Goal: Task Accomplishment & Management: Manage account settings

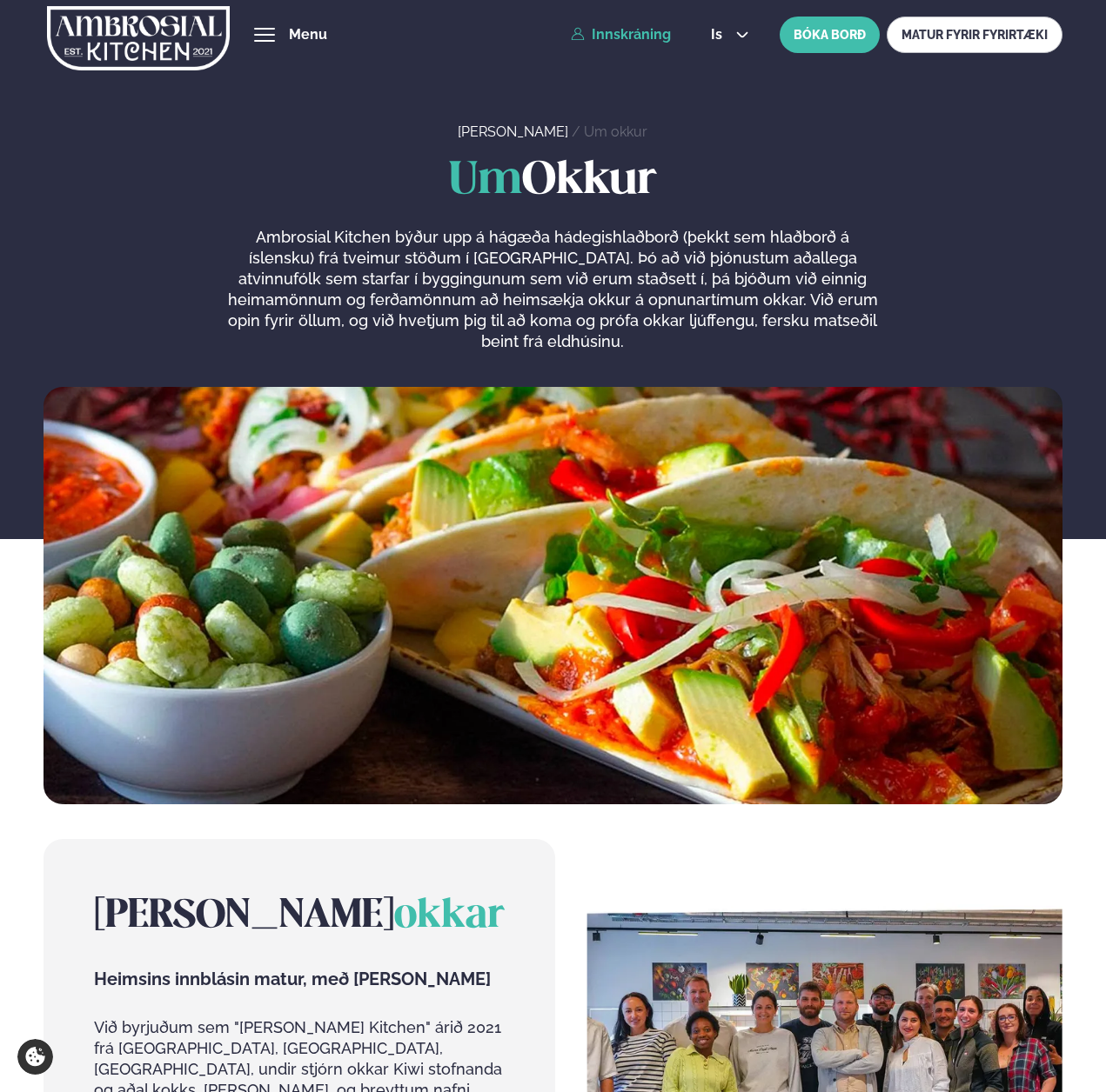
click at [624, 34] on link "Innskráning" at bounding box center [620, 35] width 100 height 16
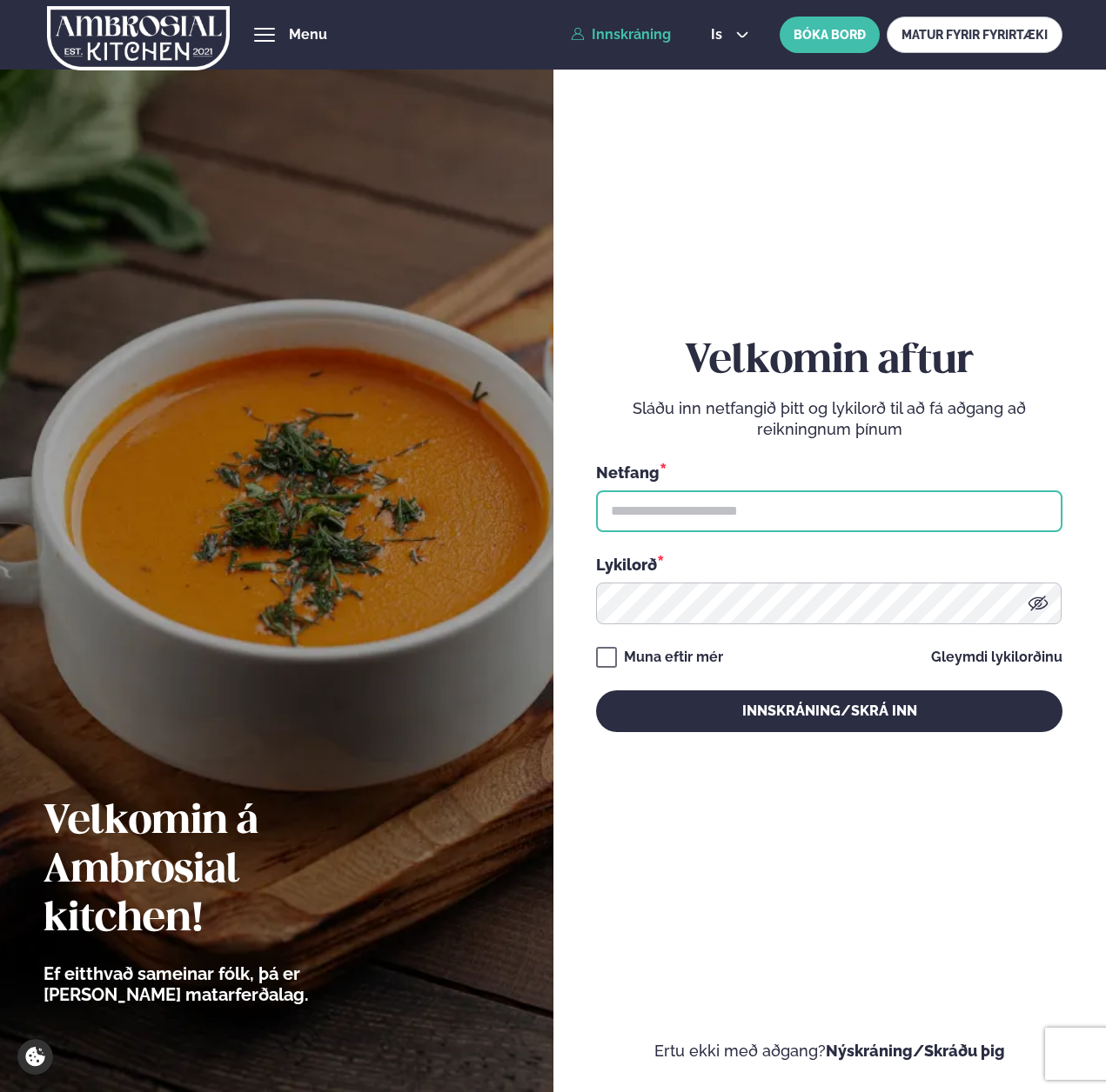
type input "**********"
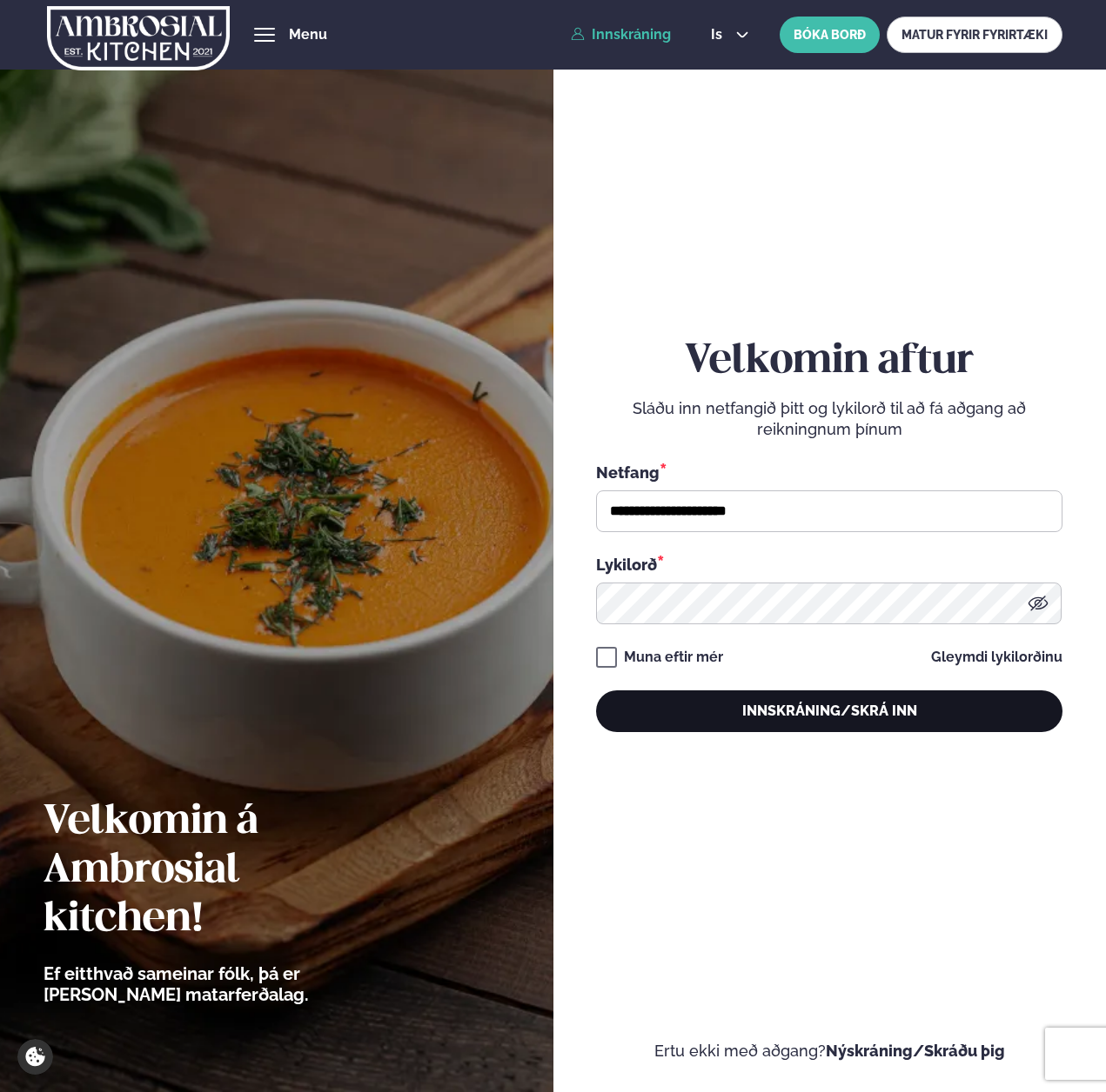
click at [818, 721] on button "Innskráning/Skrá inn" at bounding box center [829, 711] width 466 height 42
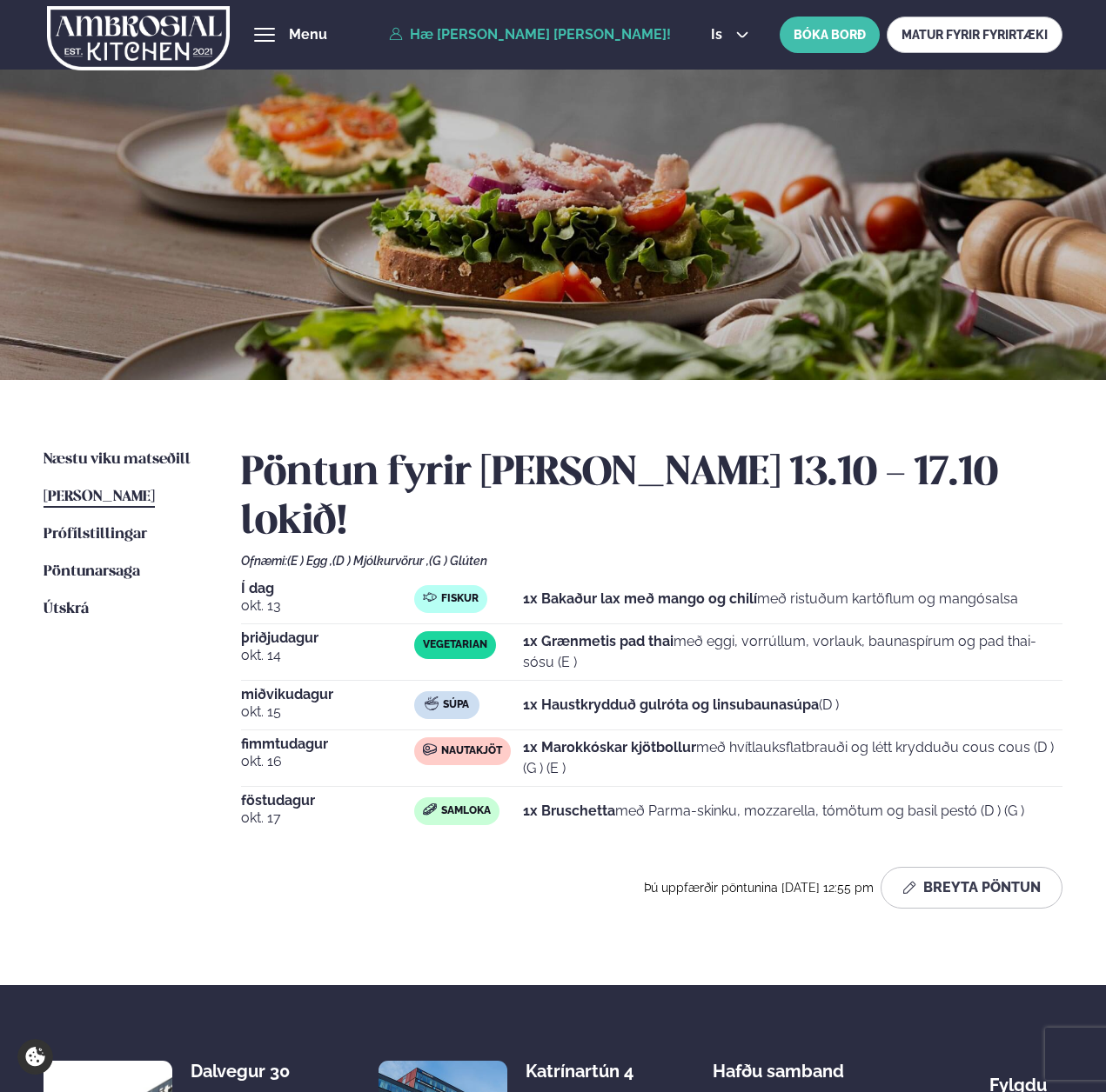
drag, startPoint x: 326, startPoint y: 543, endPoint x: 994, endPoint y: 562, distance: 668.3
click at [994, 582] on div "Í dag [DATE] Fiskur 1x Bakaður lax með mango og chilí með ristuðum kartöflum og…" at bounding box center [652, 603] width 822 height 43
click at [1035, 585] on div "Fiskur 1x Bakaður lax með mango og chilí með ristuðum kartöflum og mangósalsa" at bounding box center [738, 599] width 649 height 28
